Goal: Task Accomplishment & Management: Complete application form

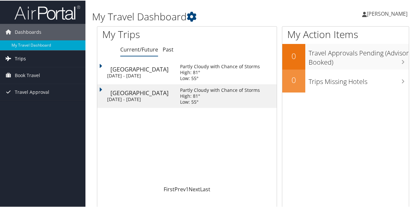
click at [24, 58] on span "Trips" at bounding box center [20, 58] width 11 height 16
click at [37, 103] on span "Book Travel" at bounding box center [27, 104] width 25 height 16
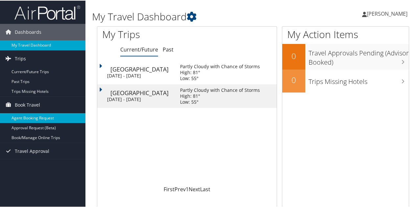
click at [43, 119] on link "Agent Booking Request" at bounding box center [42, 118] width 85 height 10
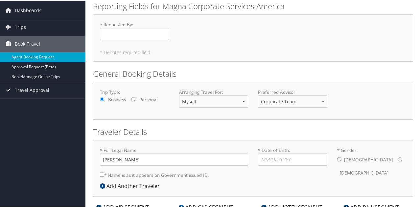
scroll to position [33, 0]
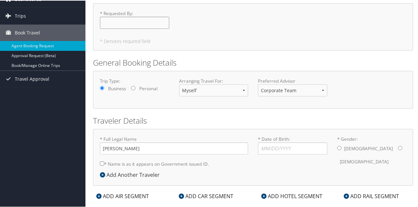
click at [148, 26] on input "* Requested By : Required" at bounding box center [134, 22] width 69 height 12
type input "[PERSON_NAME]"
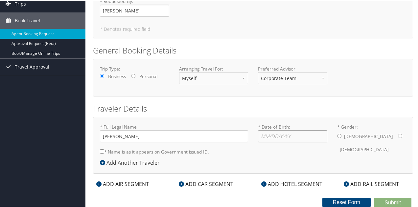
click at [275, 137] on input "* Date of Birth: Invalid Date" at bounding box center [292, 136] width 69 height 12
type input "[DATE]"
click at [337, 135] on input "* Gender: [DEMOGRAPHIC_DATA] [DEMOGRAPHIC_DATA]" at bounding box center [339, 135] width 4 height 4
radio input "true"
click at [118, 152] on label "* Name is as it appears on Government issued ID." at bounding box center [154, 151] width 109 height 12
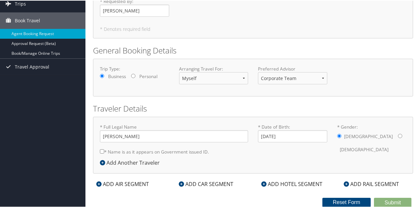
click at [104, 152] on input "* Name is as it appears on Government issued ID." at bounding box center [102, 151] width 4 height 4
checkbox input "true"
click at [123, 184] on div "ADD AIR SEGMENT" at bounding box center [122, 184] width 59 height 8
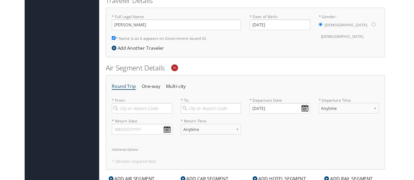
scroll to position [176, 0]
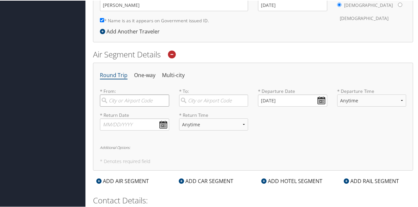
click at [143, 99] on input "search" at bounding box center [134, 100] width 69 height 12
click at [130, 126] on div "City" at bounding box center [135, 130] width 60 height 9
click at [130, 106] on input "dtw" at bounding box center [134, 100] width 69 height 12
type input "[GEOGRAPHIC_DATA] (DTW MI)"
click at [207, 101] on input "search" at bounding box center [213, 100] width 69 height 12
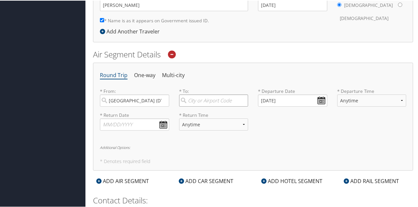
click at [212, 101] on input "search" at bounding box center [213, 100] width 69 height 12
drag, startPoint x: 207, startPoint y: 119, endPoint x: 221, endPoint y: 120, distance: 13.8
click at [207, 126] on div "City" at bounding box center [214, 130] width 60 height 9
click at [207, 106] on input "stl" at bounding box center [213, 100] width 69 height 12
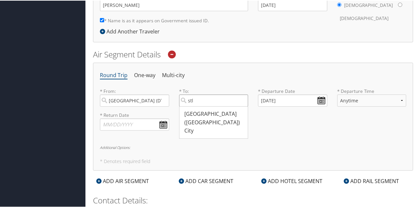
type input "[GEOGRAPHIC_DATA] ([GEOGRAPHIC_DATA])"
click at [298, 118] on div "* Return Date Dates must be valid * Return Time Anytime Early Morning (5AM-7AM)…" at bounding box center [253, 123] width 316 height 24
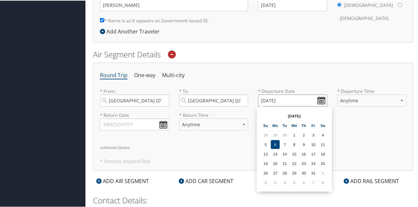
click at [320, 99] on input "[DATE]" at bounding box center [292, 100] width 69 height 12
click at [265, 164] on td "19" at bounding box center [265, 163] width 9 height 9
type input "[DATE]"
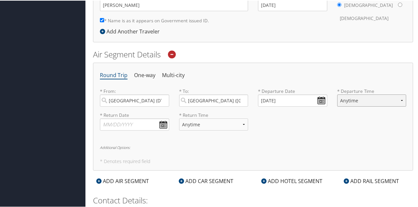
click at [365, 100] on select "Anytime Early Morning (5AM-7AM) Morning (7AM-12PM) Afternoon (12PM-5PM) Evening…" at bounding box center [371, 100] width 69 height 12
select select "7:00 PM"
click at [337, 94] on select "Anytime Early Morning (5AM-7AM) Morning (7AM-12PM) Afternoon (12PM-5PM) Evening…" at bounding box center [371, 100] width 69 height 12
click at [325, 126] on div "* Return Date Dates must be valid * Return Time Anytime Early Morning (5AM-7AM)…" at bounding box center [253, 123] width 316 height 24
click at [163, 123] on input "text" at bounding box center [134, 124] width 69 height 12
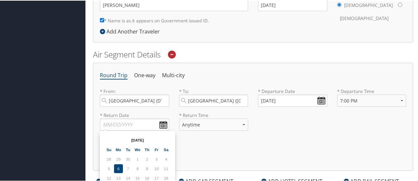
click at [155, 167] on td "10" at bounding box center [156, 167] width 9 height 9
click at [158, 167] on td "10" at bounding box center [156, 167] width 9 height 9
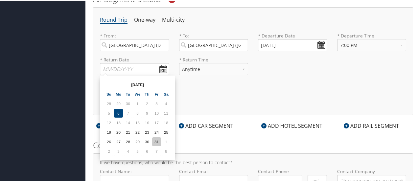
scroll to position [242, 0]
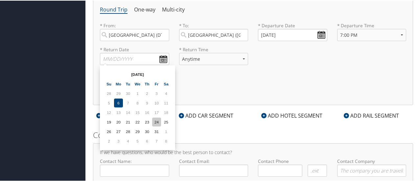
click at [153, 120] on td "24" at bounding box center [156, 121] width 9 height 9
type input "[DATE]"
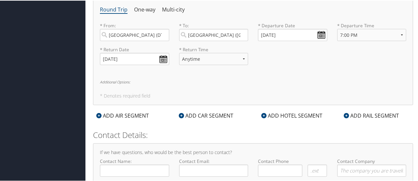
click at [221, 67] on div "* Return Time Anytime Early Morning (5AM-7AM) Morning (7AM-12PM) Afternoon (12P…" at bounding box center [213, 58] width 79 height 24
click at [223, 57] on select "Anytime Early Morning (5AM-7AM) Morning (7AM-12PM) Afternoon (12PM-5PM) Evening…" at bounding box center [213, 58] width 69 height 12
select select "2:00 PM"
click at [179, 52] on select "Anytime Early Morning (5AM-7AM) Morning (7AM-12PM) Afternoon (12PM-5PM) Evening…" at bounding box center [213, 58] width 69 height 12
click at [262, 67] on div "* Return Date [DATE] Dates must be valid * Return Time Anytime Early Morning (5…" at bounding box center [253, 58] width 316 height 24
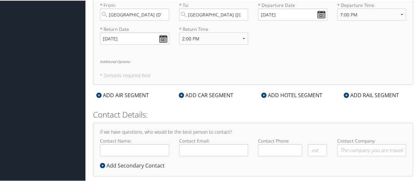
scroll to position [272, 0]
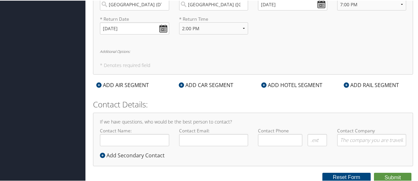
click at [206, 83] on div "ADD CAR SEGMENT" at bounding box center [205, 84] width 61 height 8
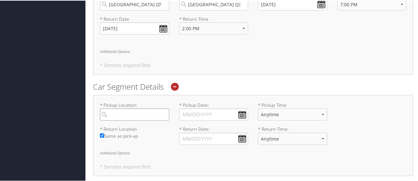
click at [136, 112] on input "search" at bounding box center [134, 114] width 69 height 12
type input "[GEOGRAPHIC_DATA]"
type input "[PERSON_NAME]"
click at [163, 114] on input "[GEOGRAPHIC_DATA]" at bounding box center [134, 114] width 69 height 12
click at [141, 123] on div "[GEOGRAPHIC_DATA] ([GEOGRAPHIC_DATA])" at bounding box center [135, 131] width 60 height 17
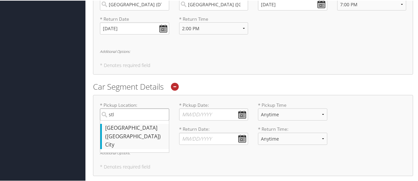
click at [141, 120] on input "stl" at bounding box center [134, 114] width 69 height 12
type input "[GEOGRAPHIC_DATA]"
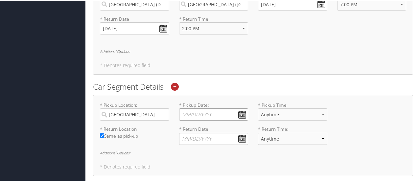
click at [239, 113] on input "* Pickup Date: Dates must be valid" at bounding box center [213, 114] width 69 height 12
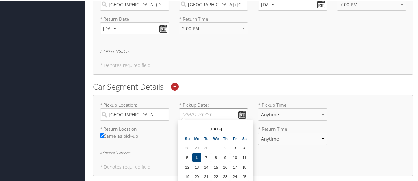
scroll to position [305, 0]
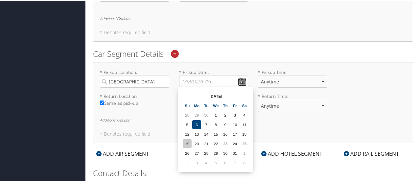
click at [189, 142] on td "19" at bounding box center [187, 143] width 9 height 9
type input "[DATE]"
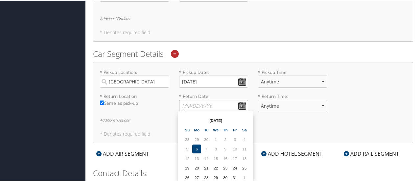
click at [244, 103] on input "* Return Date: Dates must be valid" at bounding box center [213, 105] width 69 height 12
click at [235, 167] on td "24" at bounding box center [234, 167] width 9 height 9
type input "[DATE]"
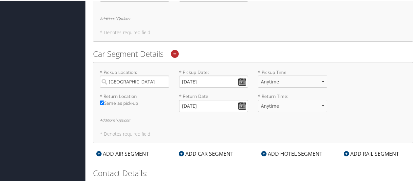
click at [213, 118] on h6 "Additional Options:" at bounding box center [253, 120] width 306 height 4
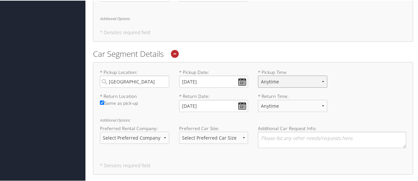
click at [299, 82] on select "Anytime 12:00 AM 1:00 AM 2:00 AM 3:00 AM 4:00 AM 5:00 AM 6:00 AM 7:00 AM 8:00 A…" at bounding box center [292, 81] width 69 height 12
click at [342, 81] on div "* Pickup Location: [GEOGRAPHIC_DATA] Required * Pickup Date: [DATE] Dates must …" at bounding box center [253, 80] width 316 height 24
click at [290, 79] on select "Anytime 12:00 AM 1:00 AM 2:00 AM 3:00 AM 4:00 AM 5:00 AM 6:00 AM 7:00 AM 8:00 A…" at bounding box center [292, 81] width 69 height 12
select select "9:00 PM"
click at [258, 75] on select "Anytime 12:00 AM 1:00 AM 2:00 AM 3:00 AM 4:00 AM 5:00 AM 6:00 AM 7:00 AM 8:00 A…" at bounding box center [292, 81] width 69 height 12
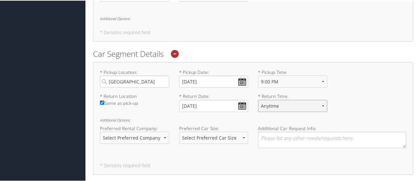
click at [278, 103] on select "Anytime 12:00 AM 1:00 AM 2:00 AM 3:00 AM 4:00 AM 5:00 AM 6:00 AM 7:00 AM 8:00 A…" at bounding box center [292, 105] width 69 height 12
select select "12:00 PM"
click at [258, 99] on select "Anytime 12:00 AM 1:00 AM 2:00 AM 3:00 AM 4:00 AM 5:00 AM 6:00 AM 7:00 AM 8:00 A…" at bounding box center [292, 105] width 69 height 12
click at [359, 83] on div "* Pickup Location: [GEOGRAPHIC_DATA] Required * Pickup Date: [DATE] Dates must …" at bounding box center [253, 80] width 316 height 24
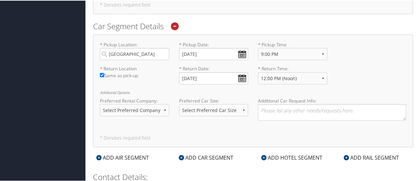
scroll to position [371, 0]
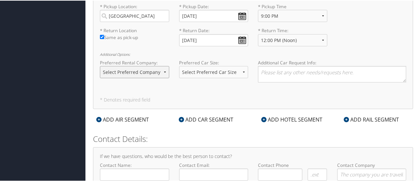
click at [154, 70] on select "Select Preferred Company Avis Enterprise National Hertz Budget Alamo Thrifty Do…" at bounding box center [134, 71] width 69 height 12
select select "National (ZL)"
click at [100, 65] on select "Select Preferred Company Avis Enterprise National Hertz Budget Alamo Thrifty Do…" at bounding box center [134, 71] width 69 height 12
click at [220, 67] on select "Select Preferred Car Size Standard Full Size Economy Intermediate Mini Compact …" at bounding box center [213, 71] width 69 height 12
select select "Intermediate"
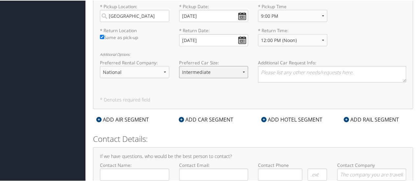
click at [179, 65] on select "Select Preferred Car Size Standard Full Size Economy Intermediate Mini Compact …" at bounding box center [213, 71] width 69 height 12
click at [279, 73] on textarea at bounding box center [332, 73] width 148 height 16
click at [192, 92] on div "* Pickup Location: [GEOGRAPHIC_DATA] Required * Pickup Date: [DATE] Dates must …" at bounding box center [253, 52] width 320 height 113
click at [282, 118] on div "ADD HOTEL SEGMENT" at bounding box center [292, 119] width 68 height 8
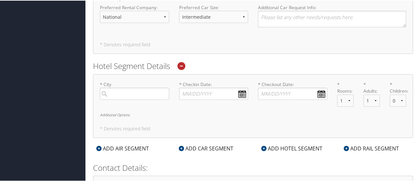
scroll to position [469, 0]
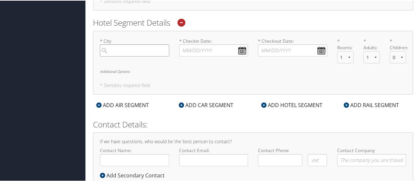
click at [140, 53] on input "search" at bounding box center [134, 50] width 69 height 12
click at [143, 66] on div "[GEOGRAPHIC_DATA] ([GEOGRAPHIC_DATA])" at bounding box center [135, 67] width 60 height 17
click at [143, 56] on input "stl" at bounding box center [134, 50] width 69 height 12
type input "[GEOGRAPHIC_DATA]"
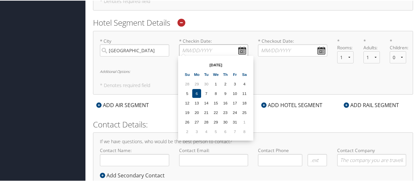
click at [236, 48] on input "* Checkin Date: Dates must be valid" at bounding box center [213, 50] width 69 height 12
click at [184, 113] on td "19" at bounding box center [187, 111] width 9 height 9
type input "[DATE]"
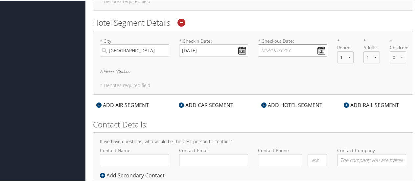
click at [318, 46] on input "* Checkout Date: Dates must be valid" at bounding box center [292, 50] width 69 height 12
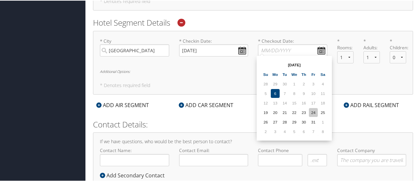
click at [312, 111] on td "24" at bounding box center [313, 111] width 9 height 9
type input "[DATE]"
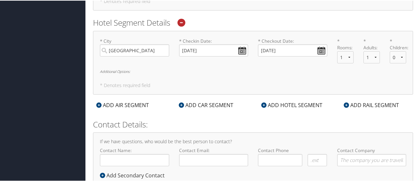
click at [123, 69] on h6 "Additional Options:" at bounding box center [253, 71] width 306 height 4
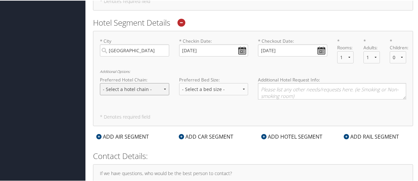
click at [135, 83] on select "- Select a hotel chain - Hyatt Mandarin Oriental Hilton Hotels Pullman Hotels M…" at bounding box center [134, 88] width 69 height 12
select select "Hilton Hotels (HL)"
click at [100, 82] on select "- Select a hotel chain - Hyatt Mandarin Oriental Hilton Hotels Pullman Hotels M…" at bounding box center [134, 88] width 69 height 12
click at [211, 79] on label "Preferred Bed Size:" at bounding box center [213, 79] width 69 height 7
click at [209, 85] on select "- Select a bed size - Twin Full Queen King" at bounding box center [213, 88] width 69 height 12
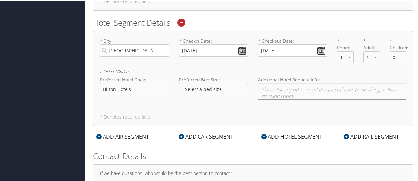
click at [278, 84] on textarea at bounding box center [332, 90] width 148 height 16
click at [281, 87] on textarea at bounding box center [332, 90] width 148 height 16
click at [278, 88] on textarea at bounding box center [332, 90] width 148 height 16
click at [349, 88] on textarea "Please provide quote for:" at bounding box center [332, 90] width 148 height 16
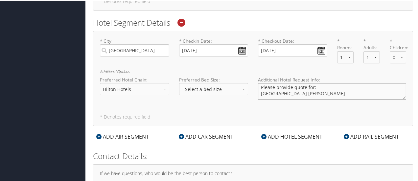
click at [314, 90] on textarea "Please provide quote for: [GEOGRAPHIC_DATA] [PERSON_NAME]" at bounding box center [332, 90] width 148 height 16
paste textarea "[STREET_ADDRESS][PERSON_NAME]"
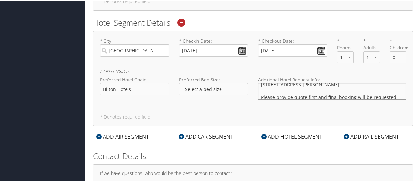
scroll to position [23, 0]
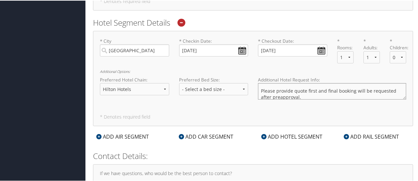
type textarea "Please provide quote for: [GEOGRAPHIC_DATA] [PERSON_NAME] [STREET_ADDRESS][PERS…"
click at [320, 106] on div "* City [GEOGRAPHIC_DATA] Required * Checkin Date: [DATE] Dates must be valid * …" at bounding box center [253, 77] width 320 height 95
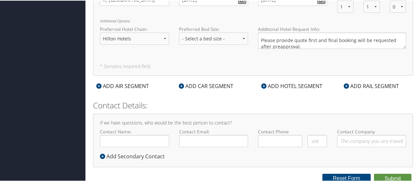
scroll to position [520, 0]
click at [388, 173] on button "Submit" at bounding box center [392, 178] width 37 height 10
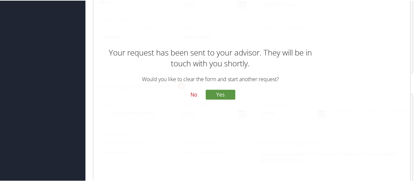
scroll to position [356, 0]
click at [192, 95] on button "No" at bounding box center [193, 94] width 17 height 11
